Goal: Task Accomplishment & Management: Use online tool/utility

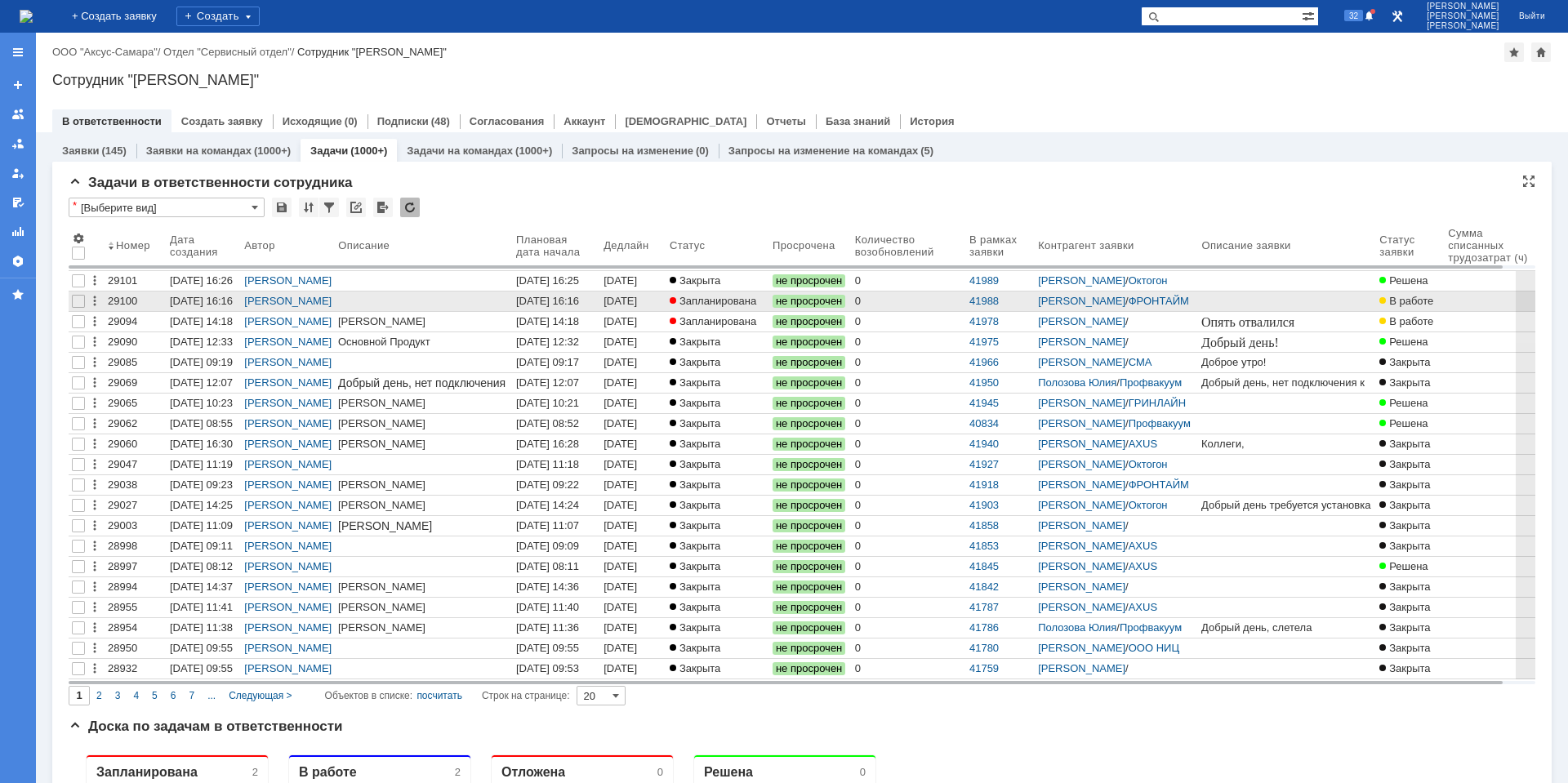
click at [543, 298] on div "[DATE] 16:16" at bounding box center [547, 301] width 63 height 13
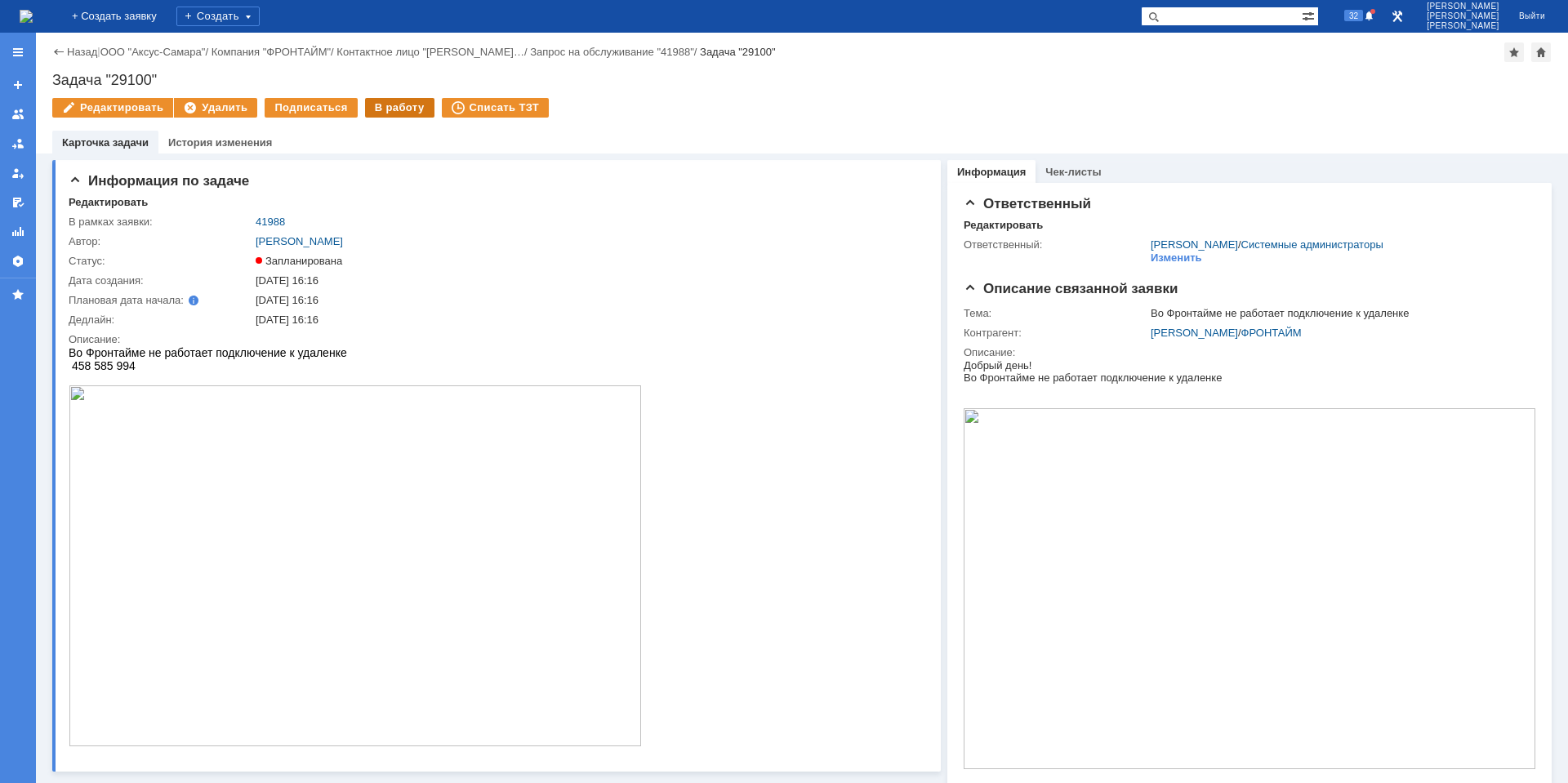
click at [378, 105] on div "В работу" at bounding box center [399, 108] width 69 height 19
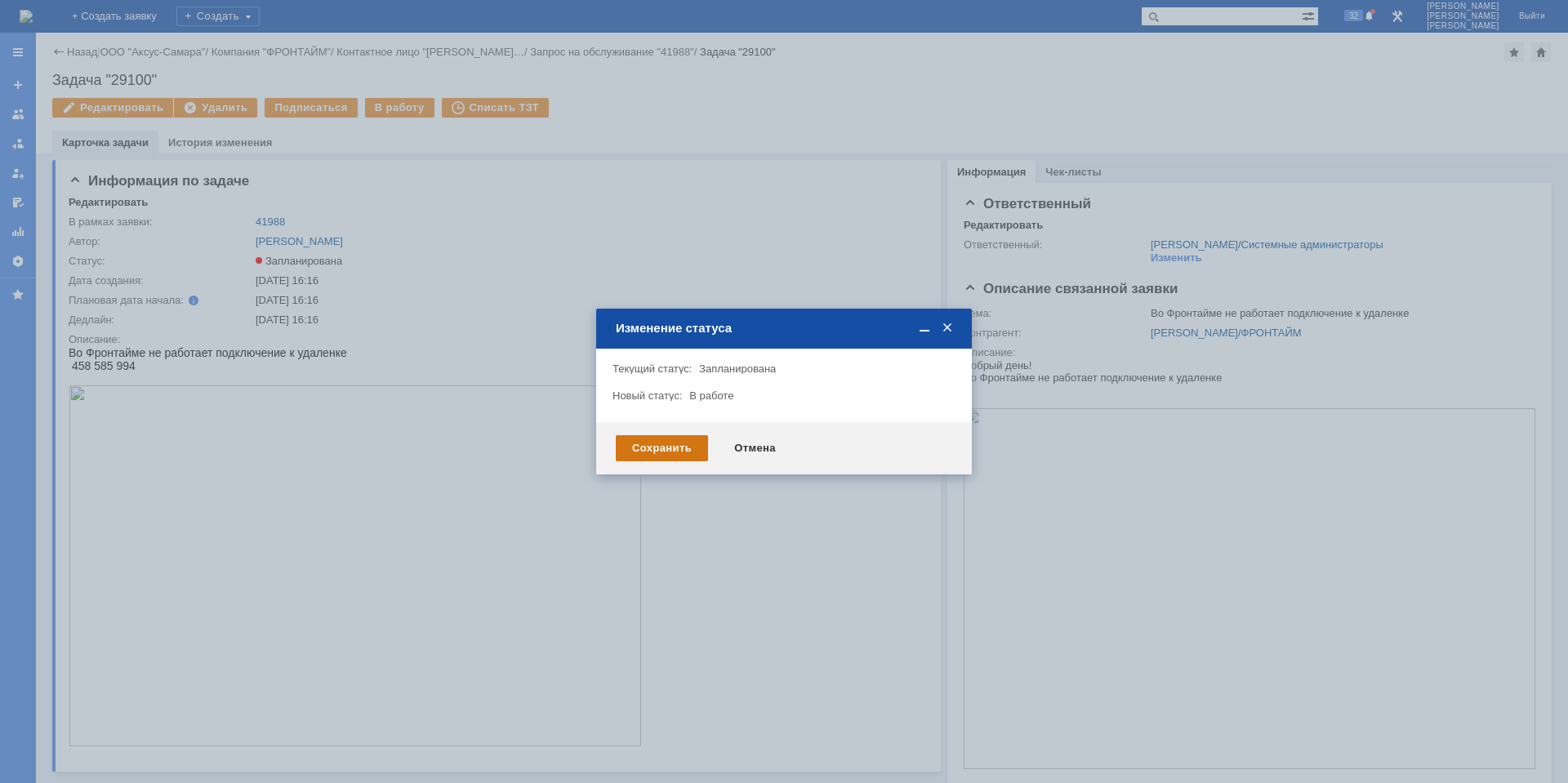
click at [665, 442] on div "Сохранить" at bounding box center [662, 448] width 92 height 26
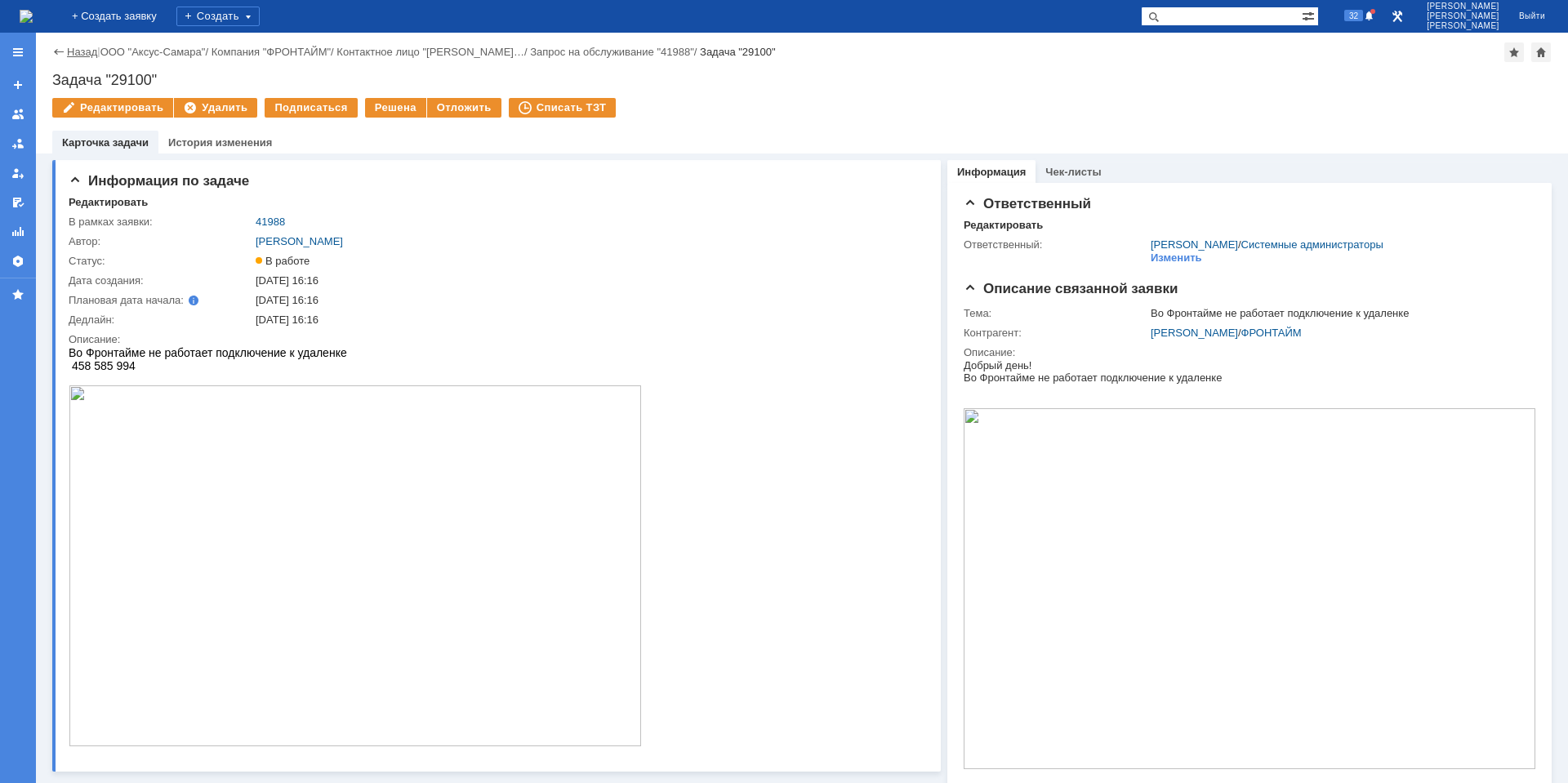
click at [81, 53] on link "Назад" at bounding box center [82, 51] width 30 height 13
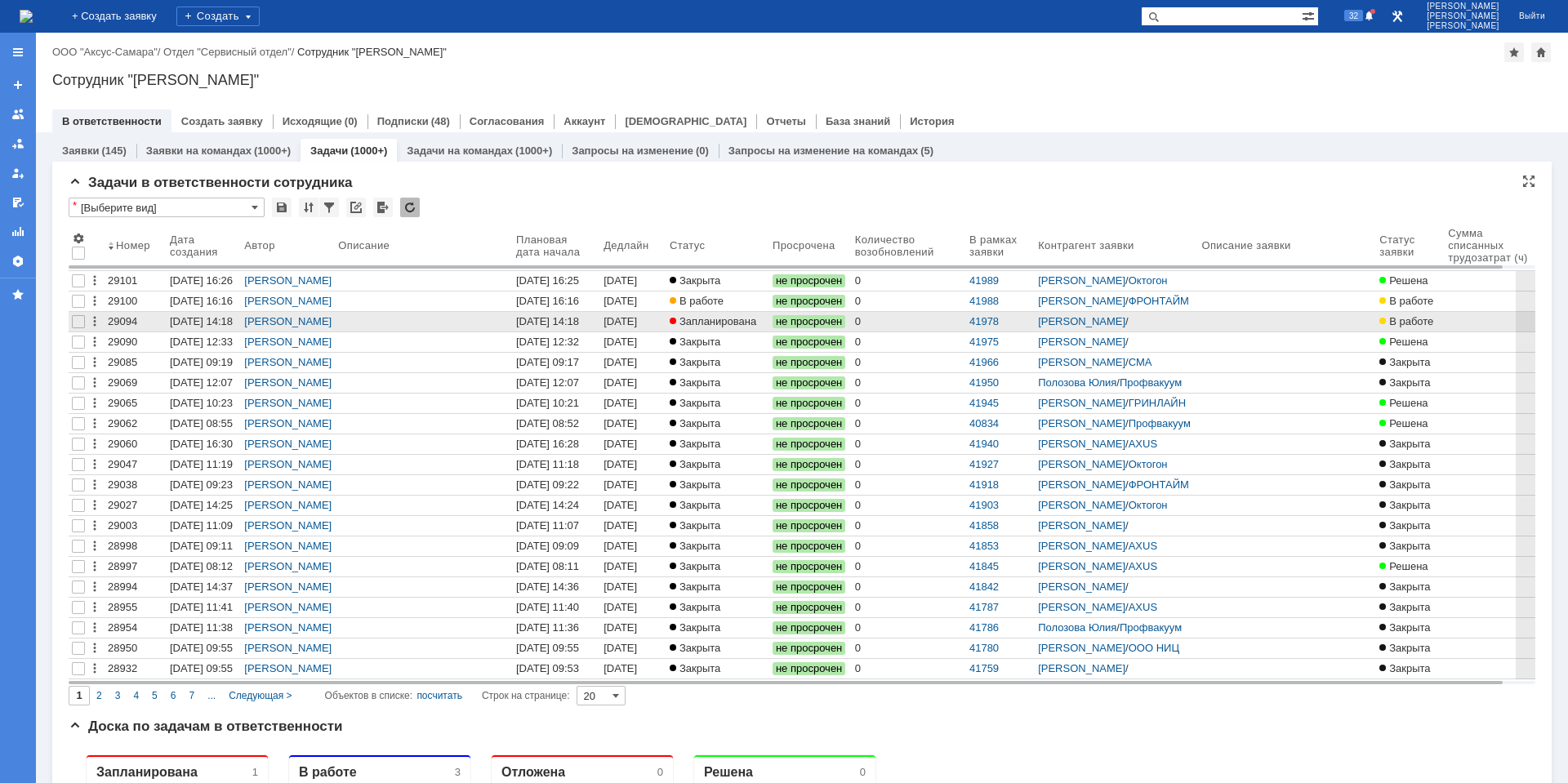
click at [640, 317] on div "[DATE] 14:18" at bounding box center [622, 328] width 37 height 25
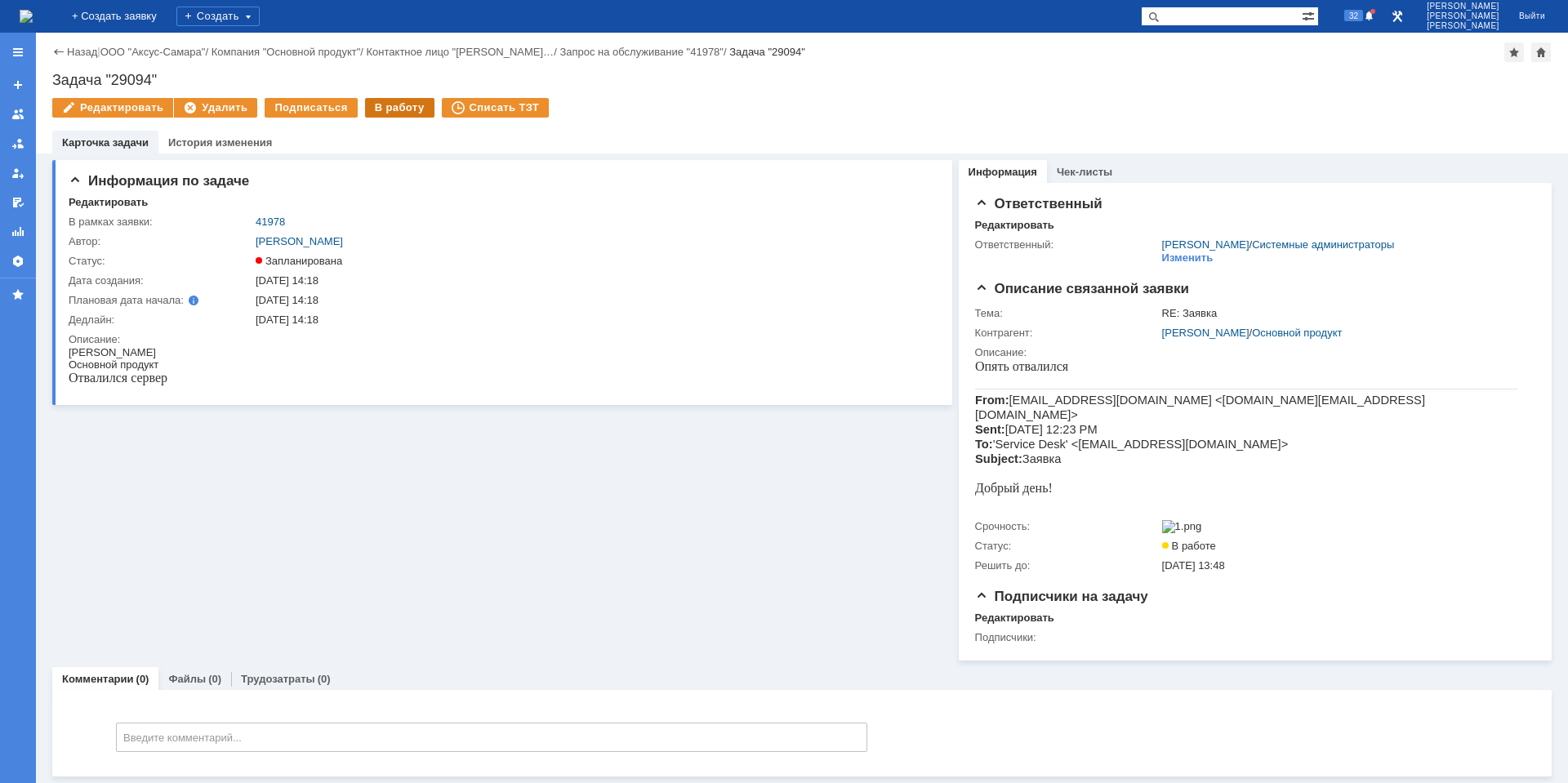
click at [384, 108] on div "В работу" at bounding box center [399, 108] width 69 height 19
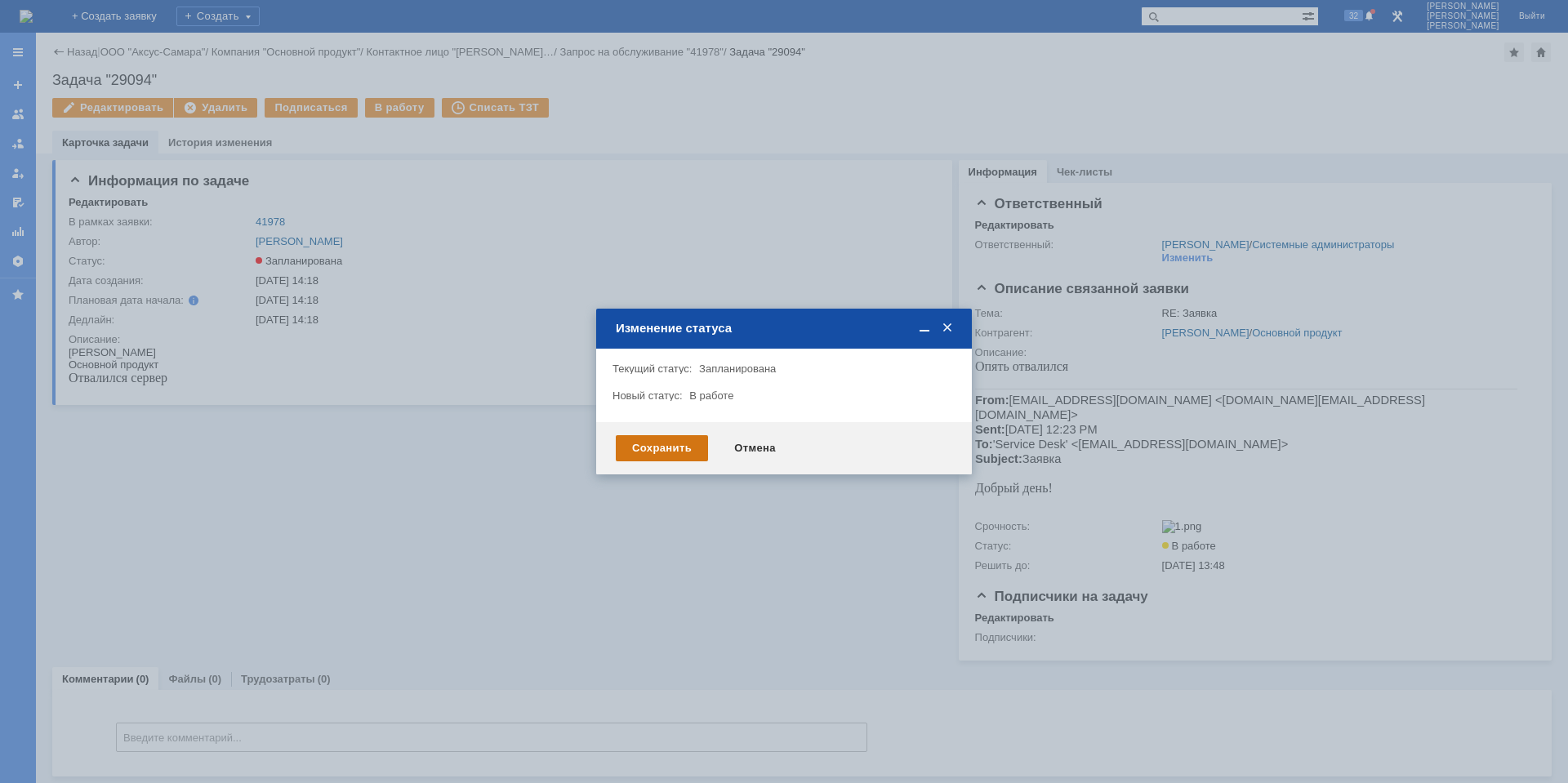
click at [671, 447] on div "Сохранить" at bounding box center [662, 448] width 92 height 26
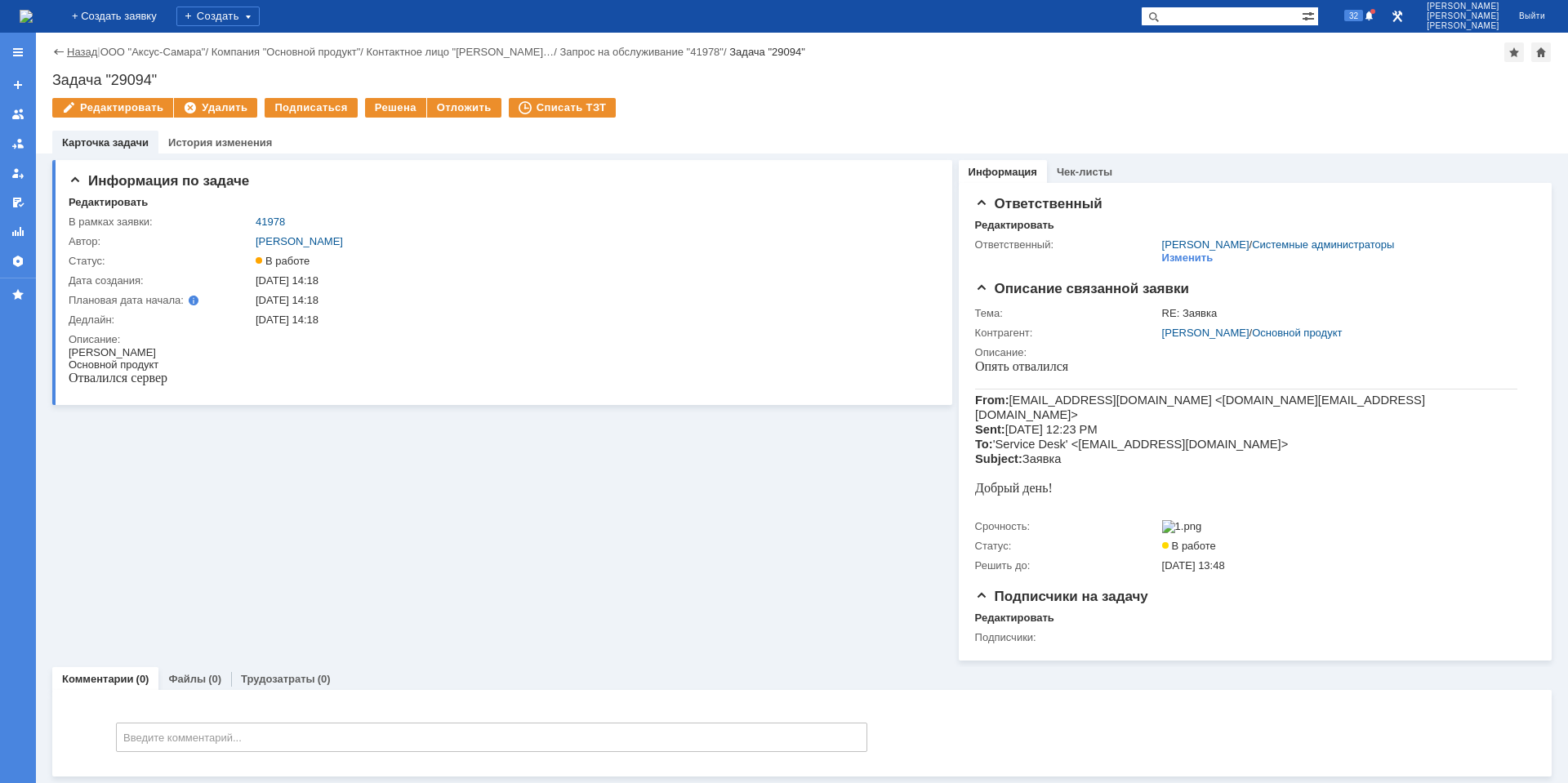
click at [84, 57] on link "Назад" at bounding box center [82, 51] width 30 height 13
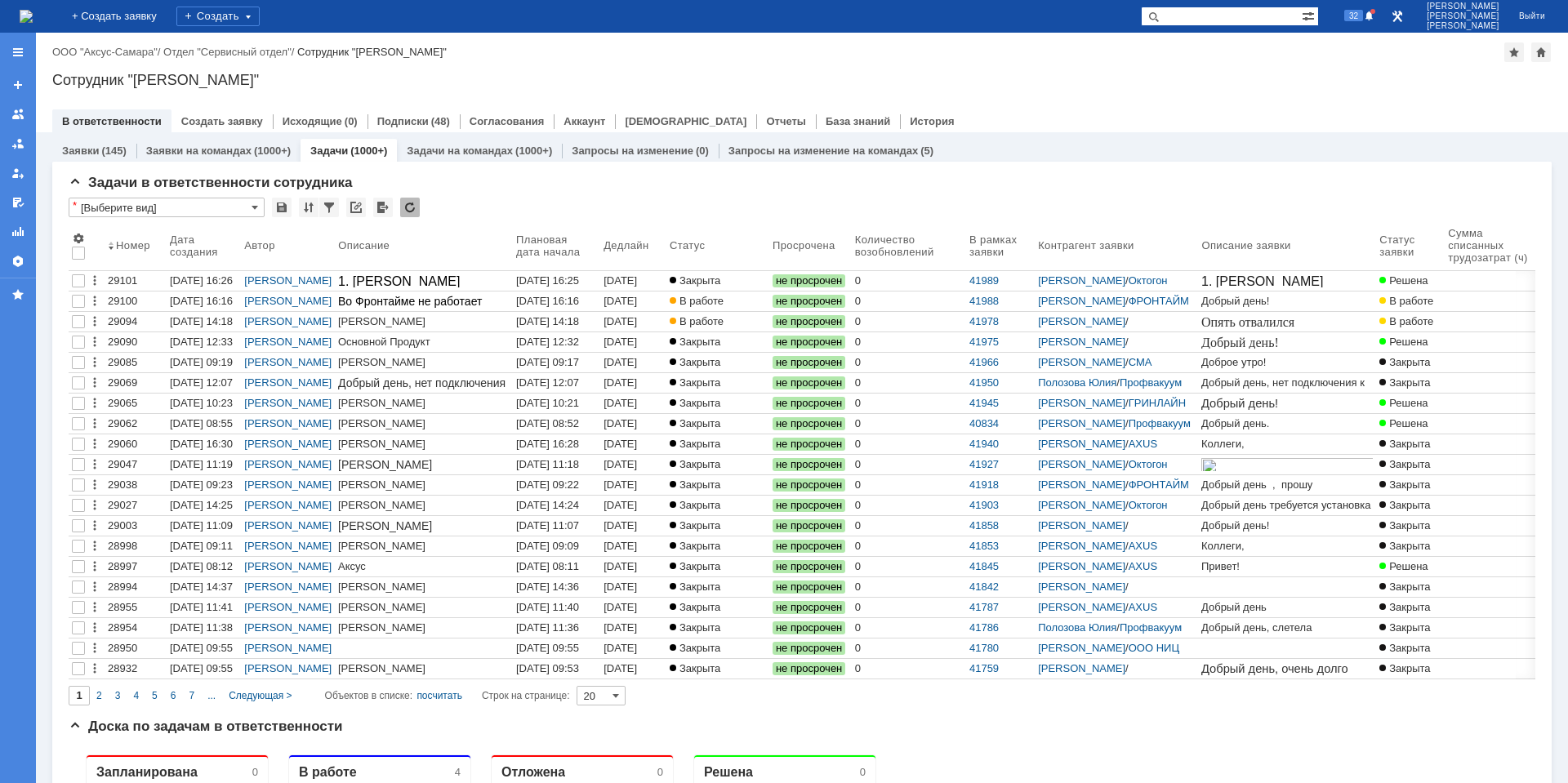
click at [480, 305] on div "Во Фронтайме не работает подключение к удаленке" at bounding box center [424, 308] width 172 height 26
click at [541, 304] on div "[DATE] 16:16" at bounding box center [547, 301] width 63 height 13
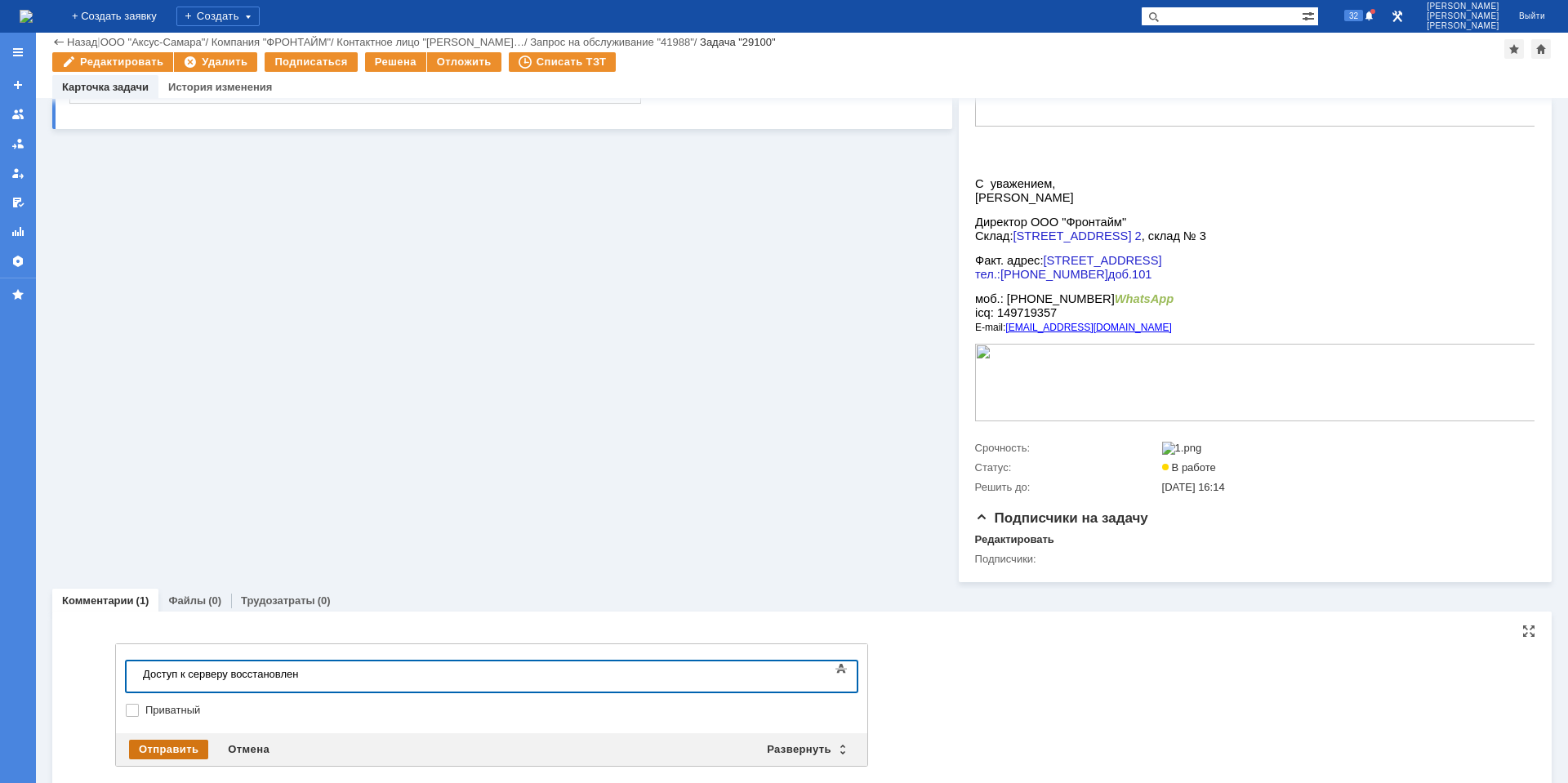
click at [176, 760] on div "Отправить" at bounding box center [169, 750] width 80 height 19
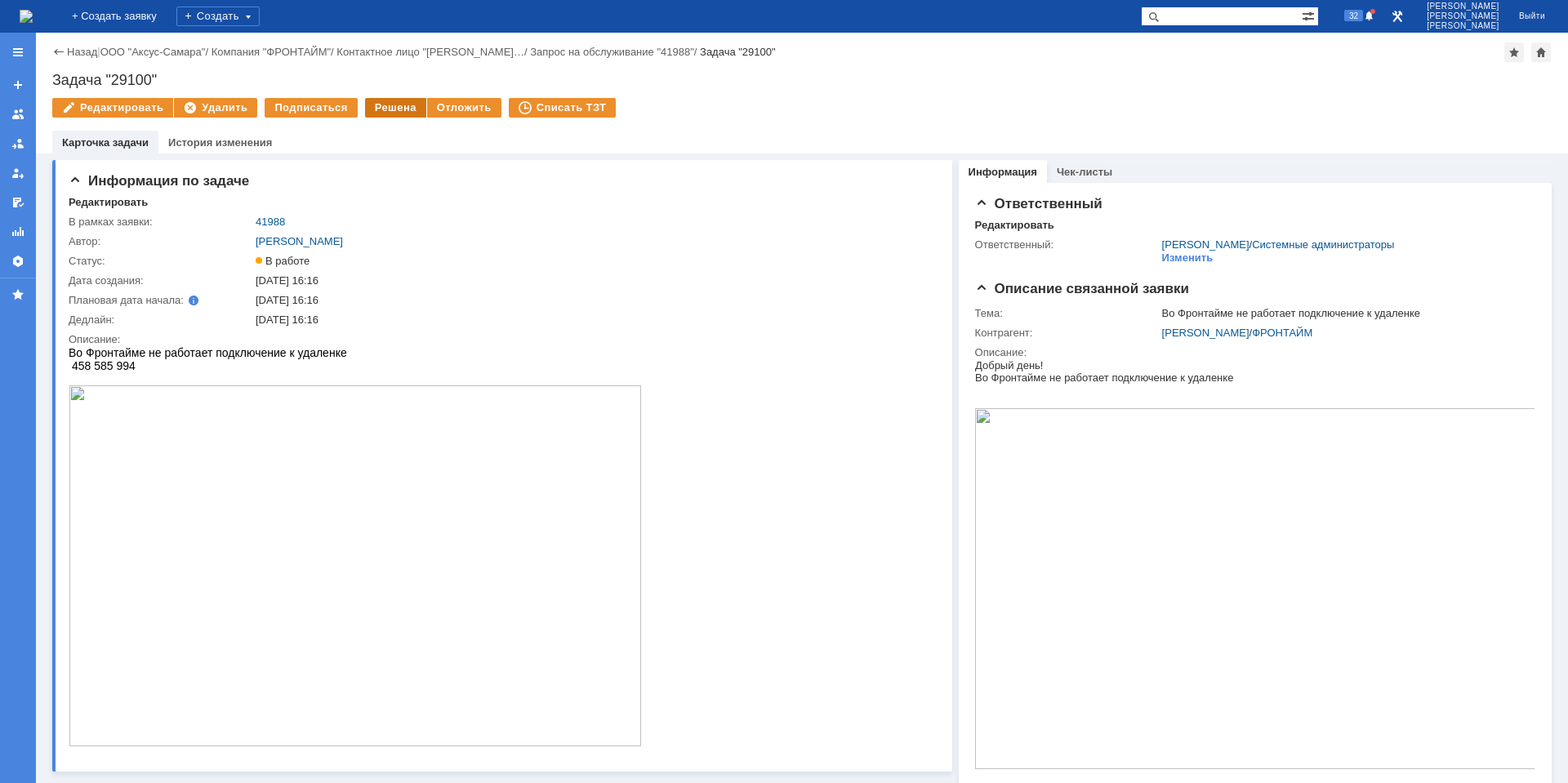
click at [376, 110] on div "Решена" at bounding box center [395, 108] width 61 height 19
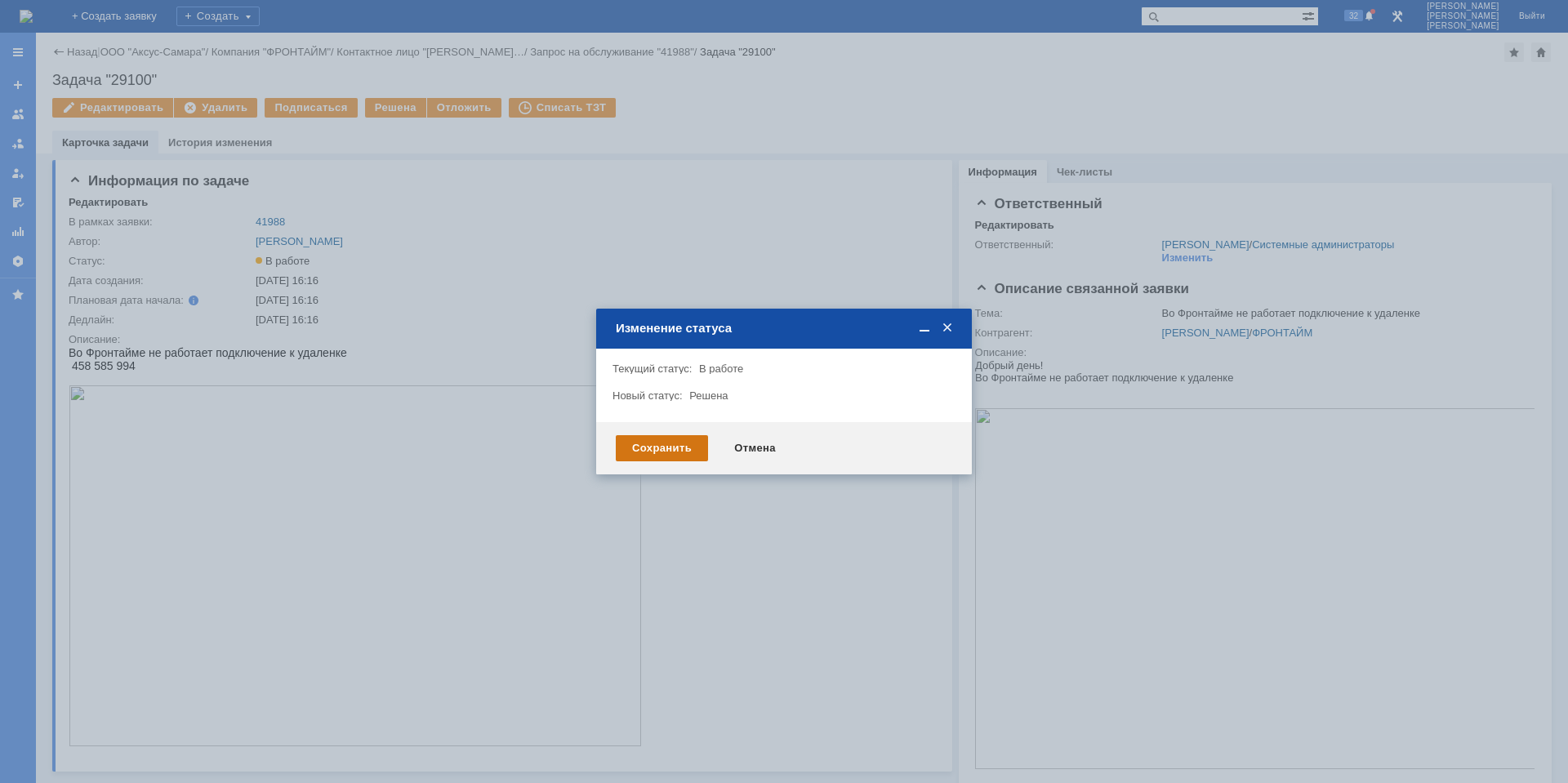
click at [655, 446] on div "Сохранить" at bounding box center [662, 448] width 92 height 26
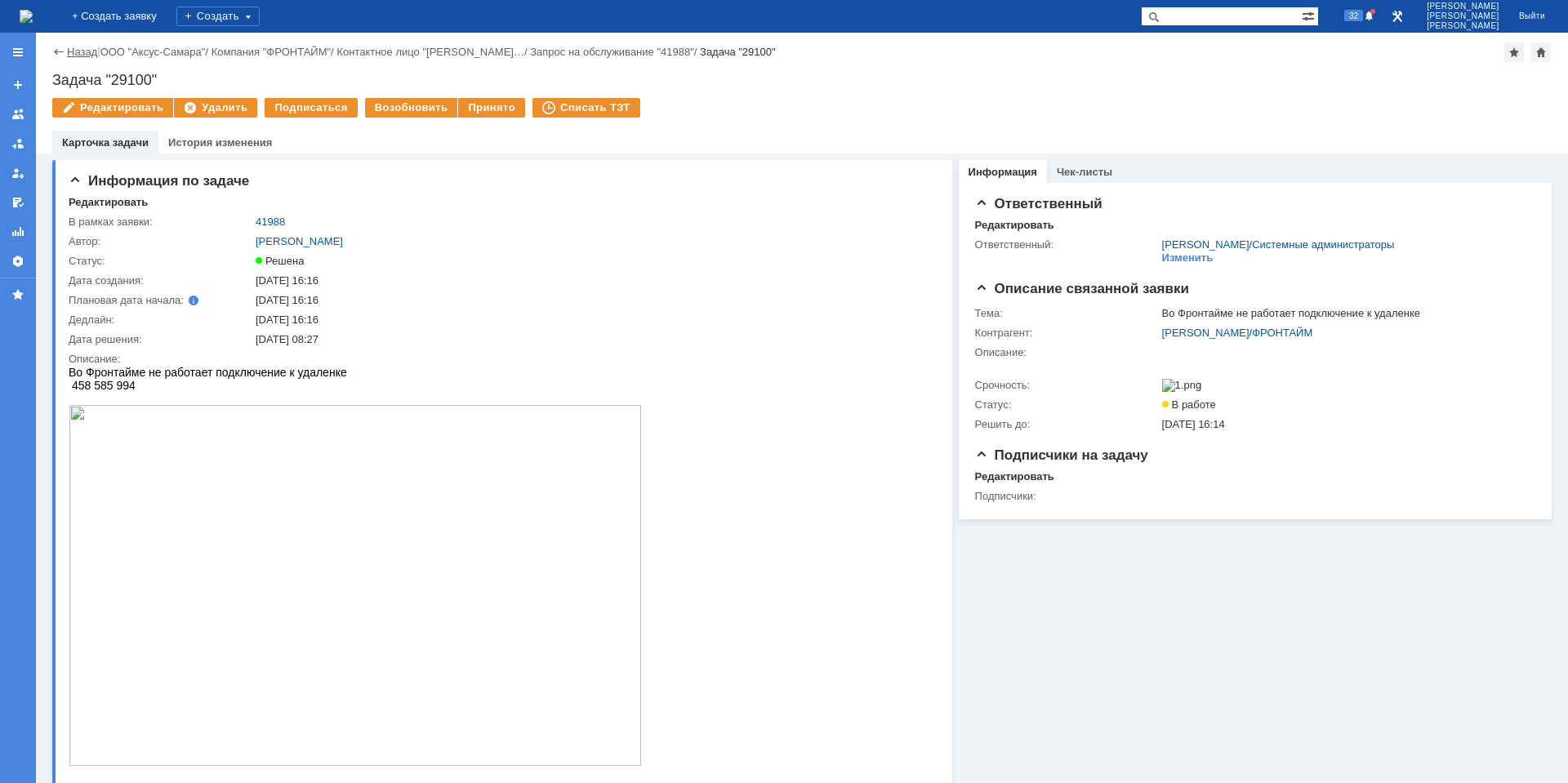
click at [80, 47] on link "Назад" at bounding box center [82, 51] width 30 height 13
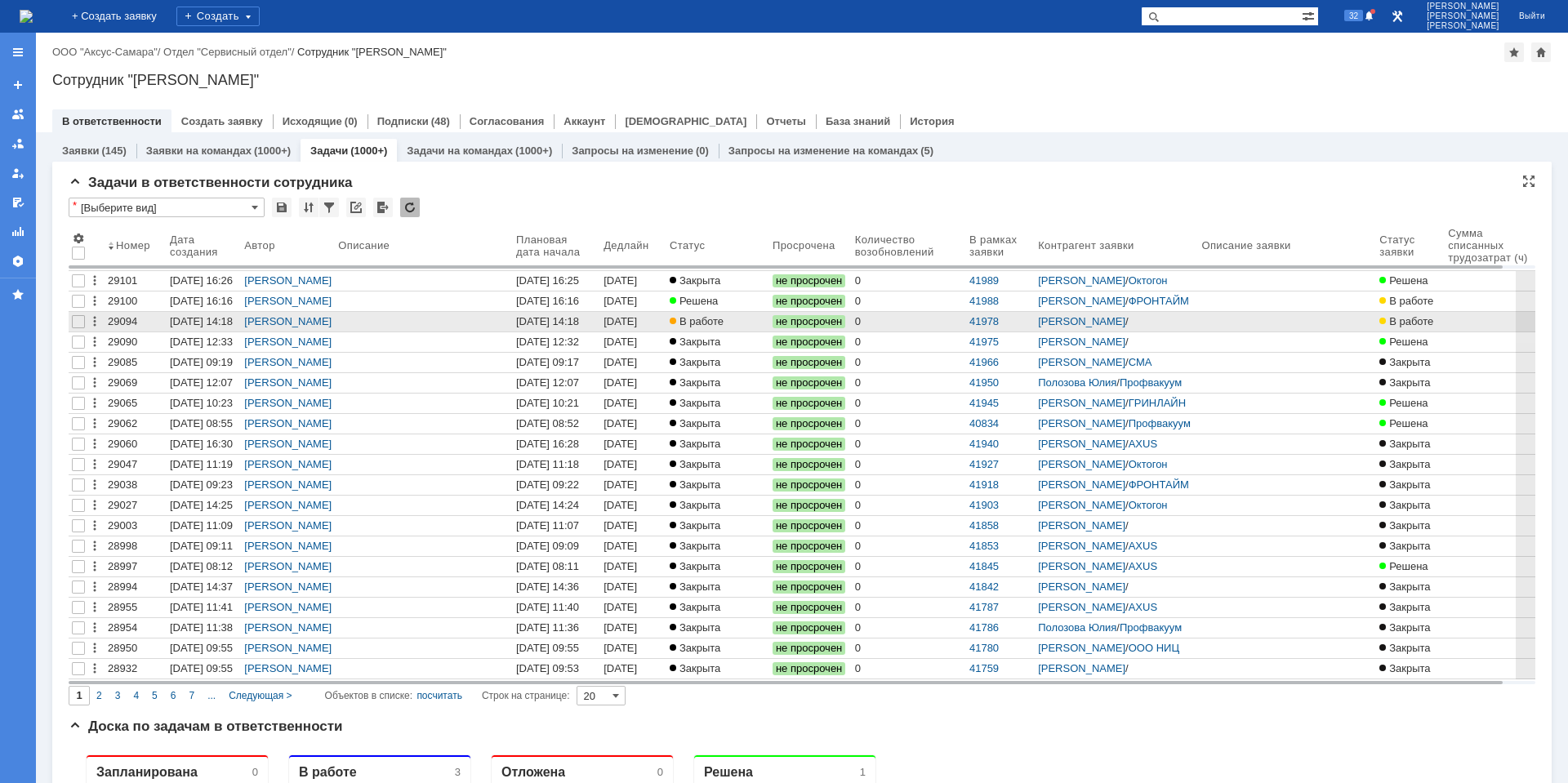
click at [547, 321] on div "[DATE] 14:18" at bounding box center [547, 322] width 63 height 13
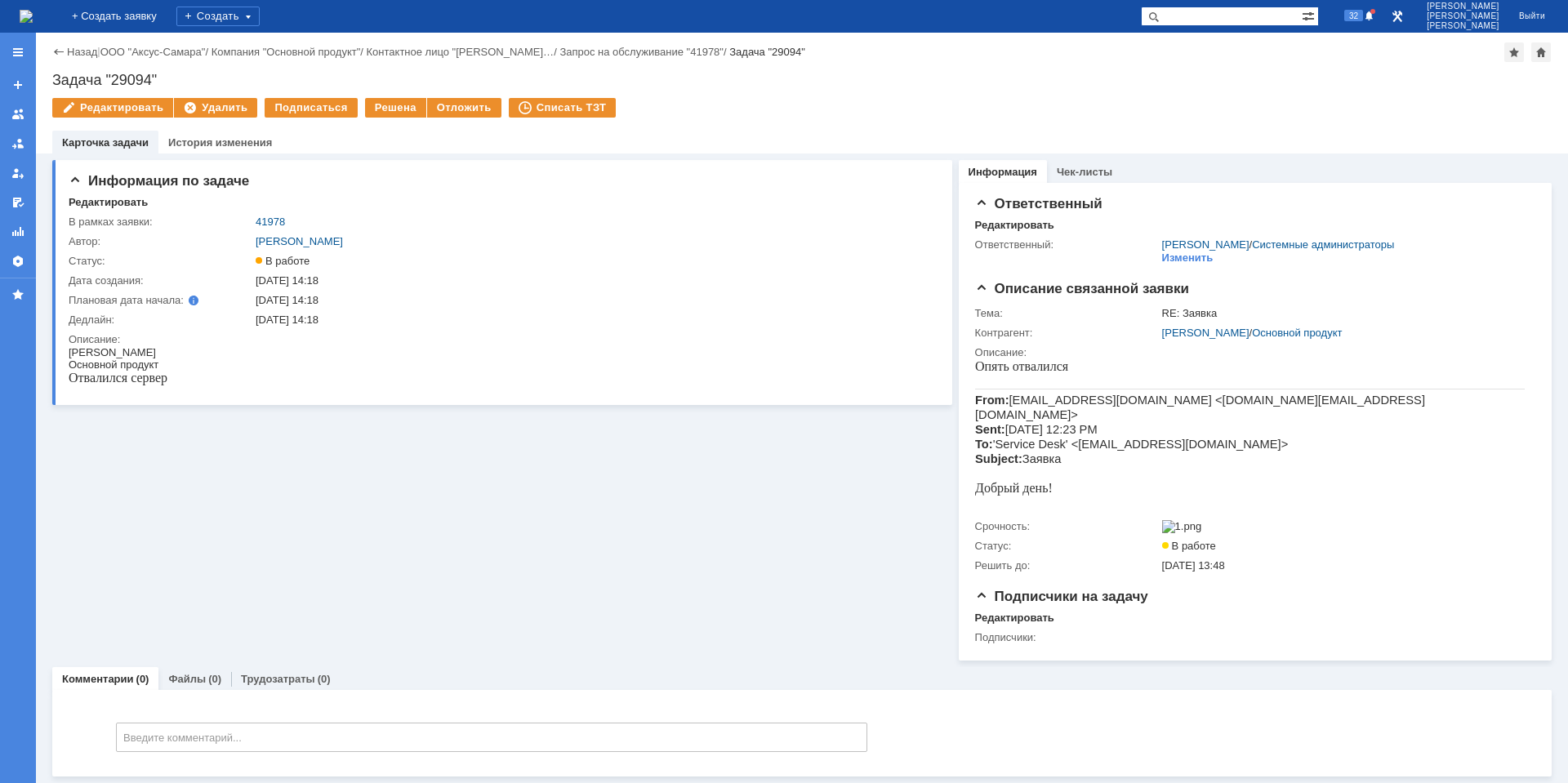
click at [33, 17] on img at bounding box center [25, 16] width 13 height 13
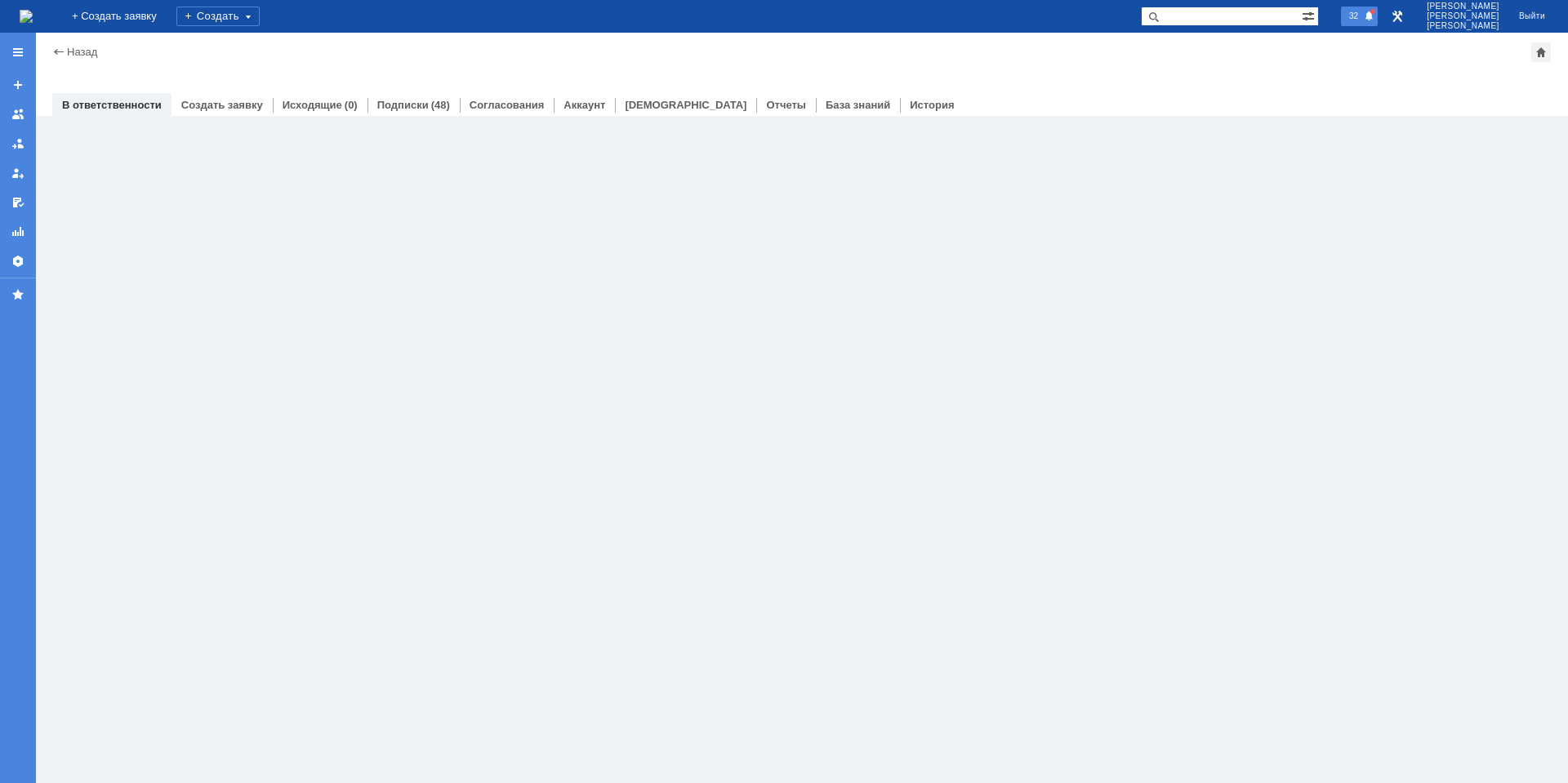
click at [1363, 17] on span "32" at bounding box center [1353, 16] width 18 height 12
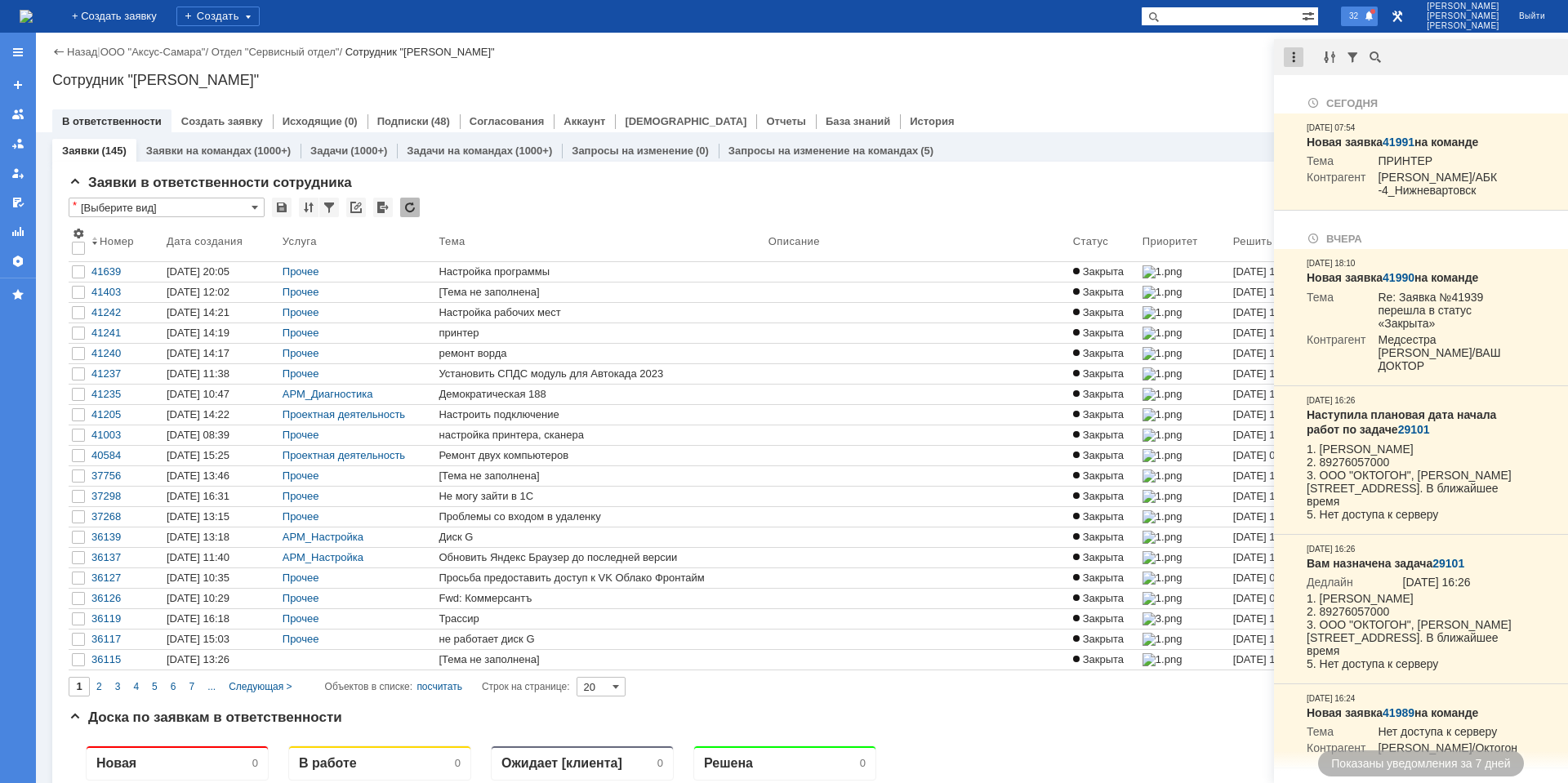
click at [1291, 59] on div at bounding box center [1294, 57] width 19 height 19
click at [1324, 96] on div "Отметить уведомления прочитанными" at bounding box center [1406, 98] width 219 height 11
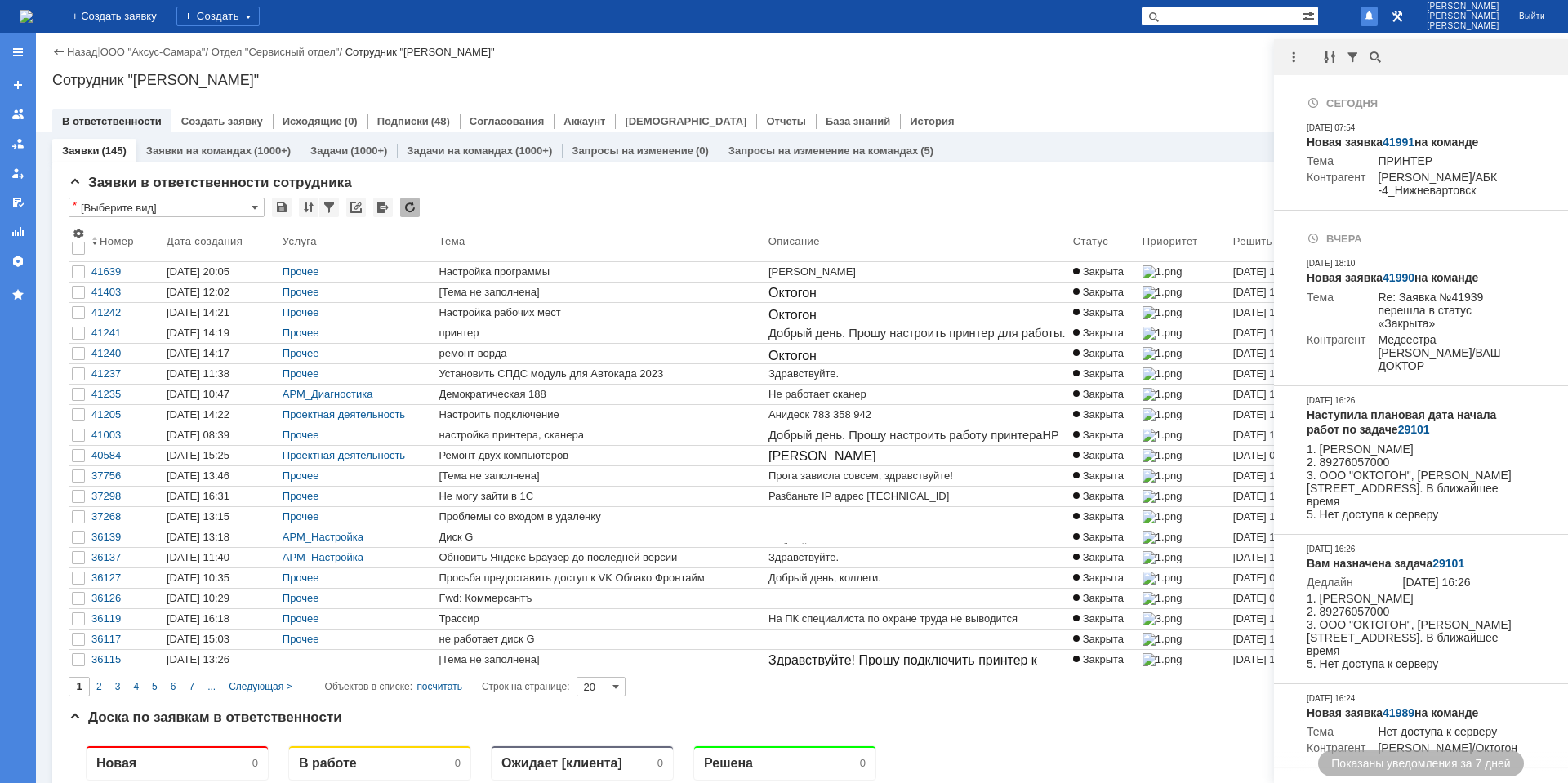
click at [1201, 97] on div "Назад | ООО "Аксус-Самара" / Отдел "Сервисный отдел" / Сотрудник "[PERSON_NAME]…" at bounding box center [801, 83] width 1532 height 100
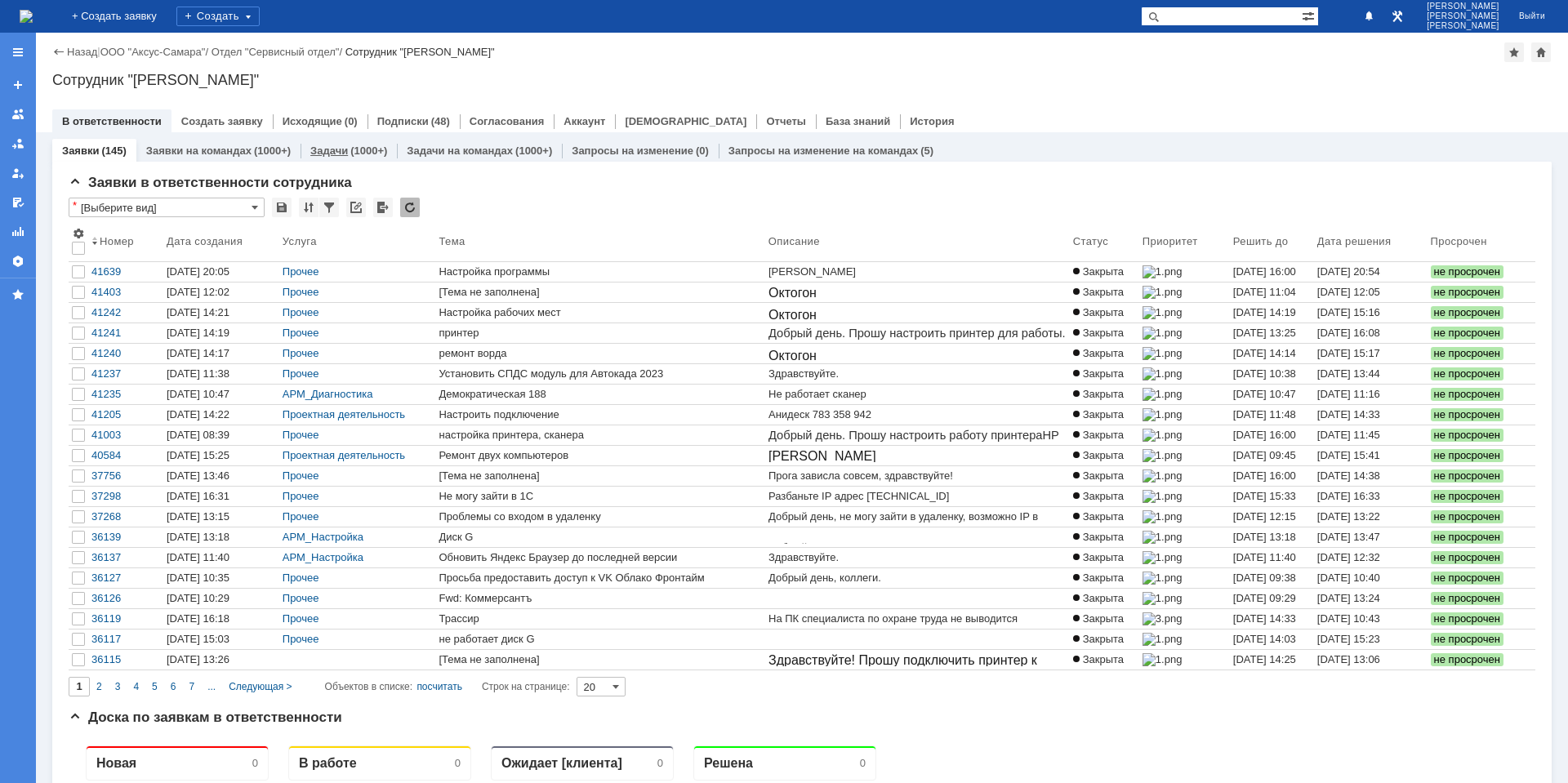
click at [327, 149] on link "Задачи" at bounding box center [329, 151] width 38 height 13
